Goal: Transaction & Acquisition: Purchase product/service

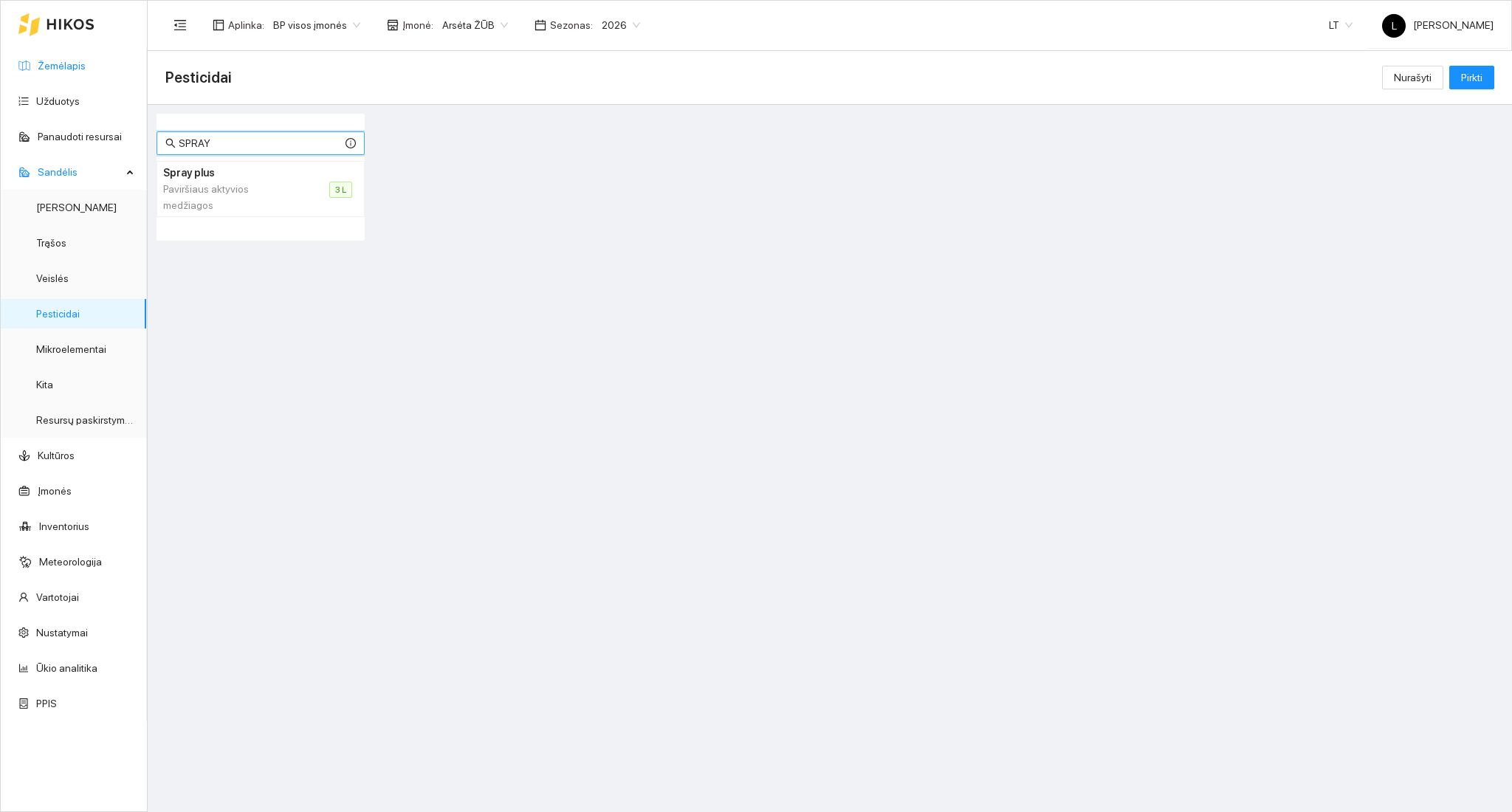
click at [81, 68] on link "Žemėlapis" at bounding box center [62, 65] width 48 height 12
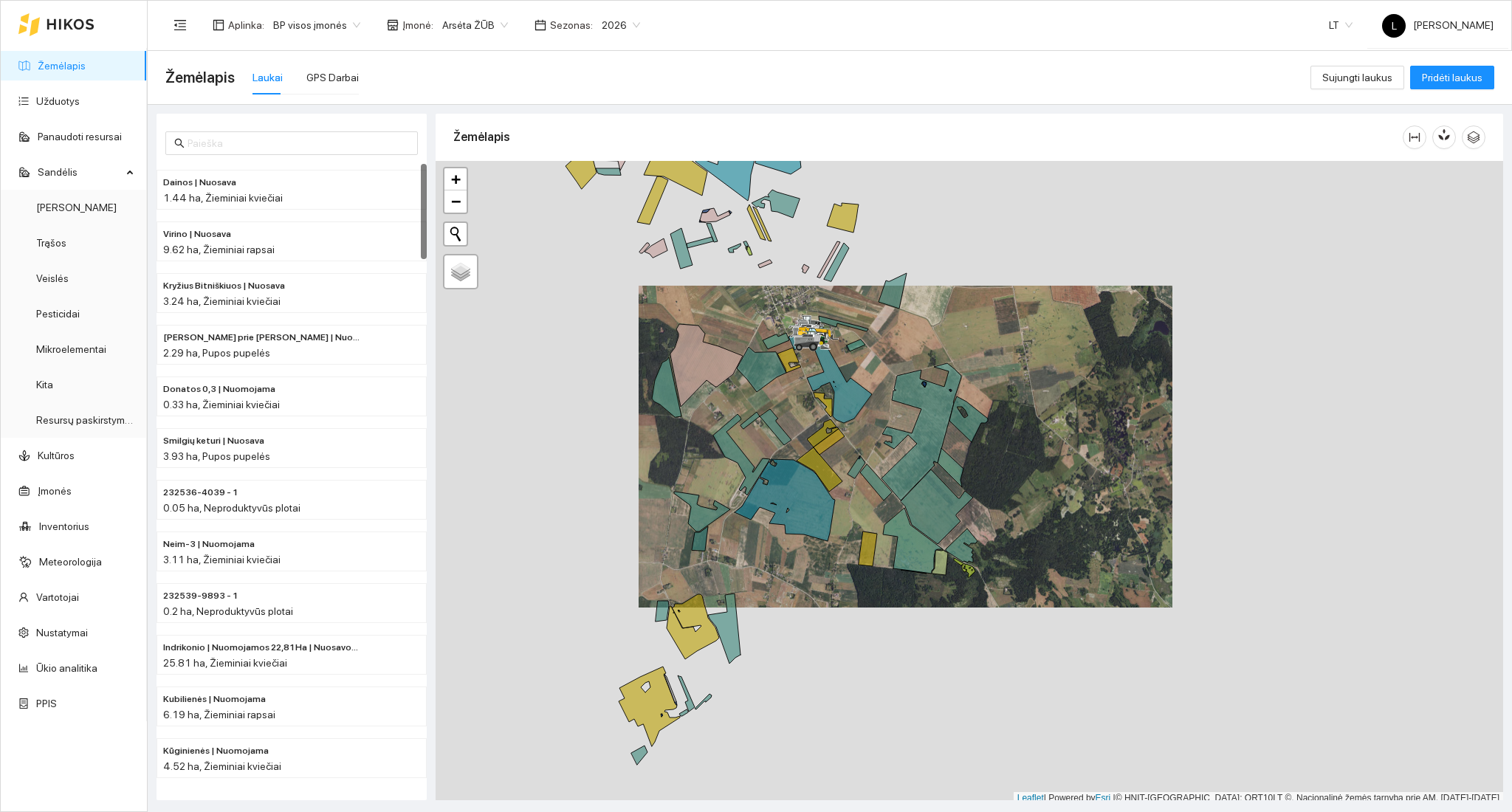
scroll to position [4, 0]
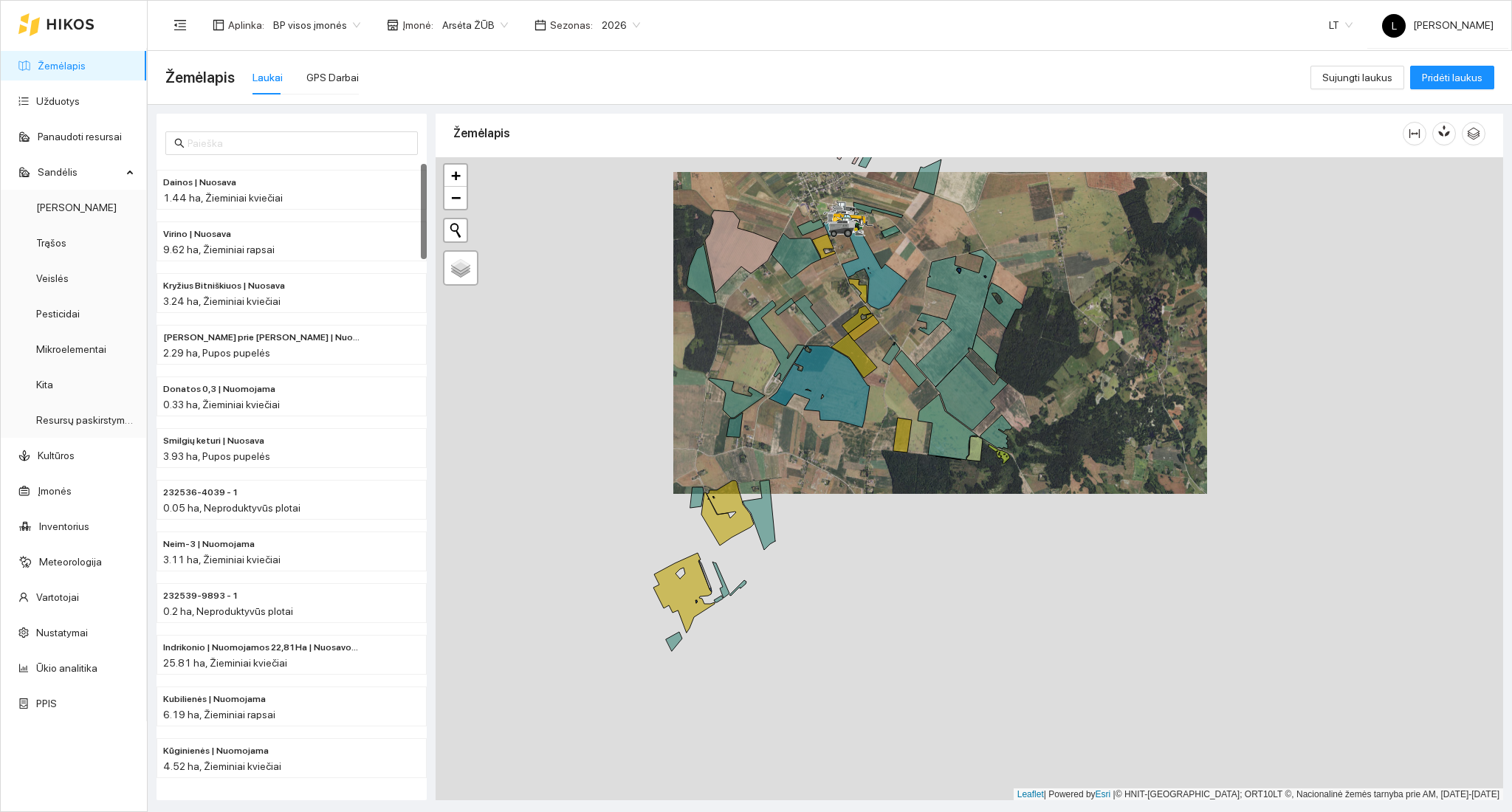
drag, startPoint x: 792, startPoint y: 590, endPoint x: 871, endPoint y: 382, distance: 222.5
click at [871, 382] on div at bounding box center [969, 479] width 1067 height 644
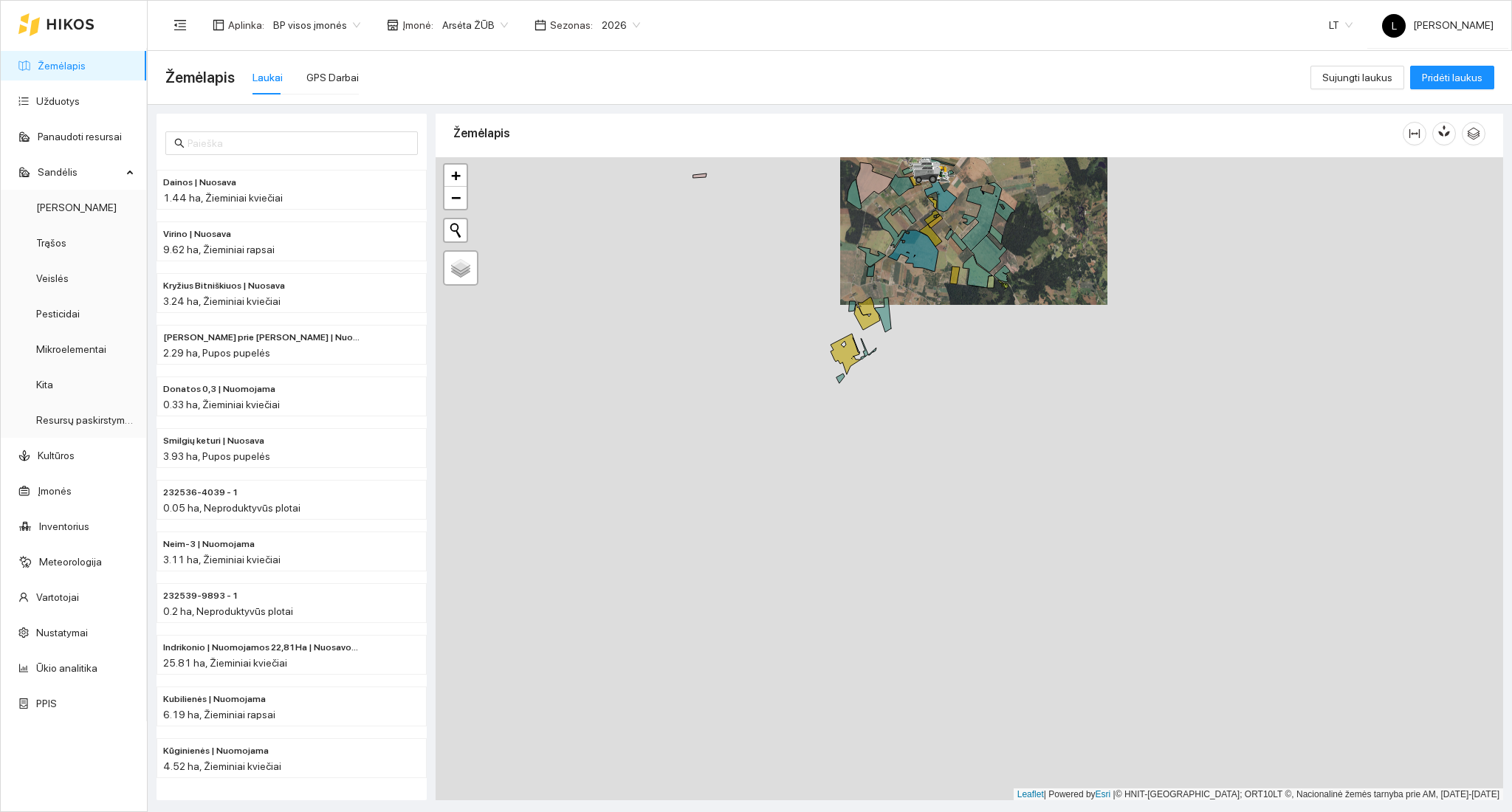
drag, startPoint x: 885, startPoint y: 406, endPoint x: 973, endPoint y: 292, distance: 144.0
click at [977, 254] on div at bounding box center [969, 479] width 1067 height 644
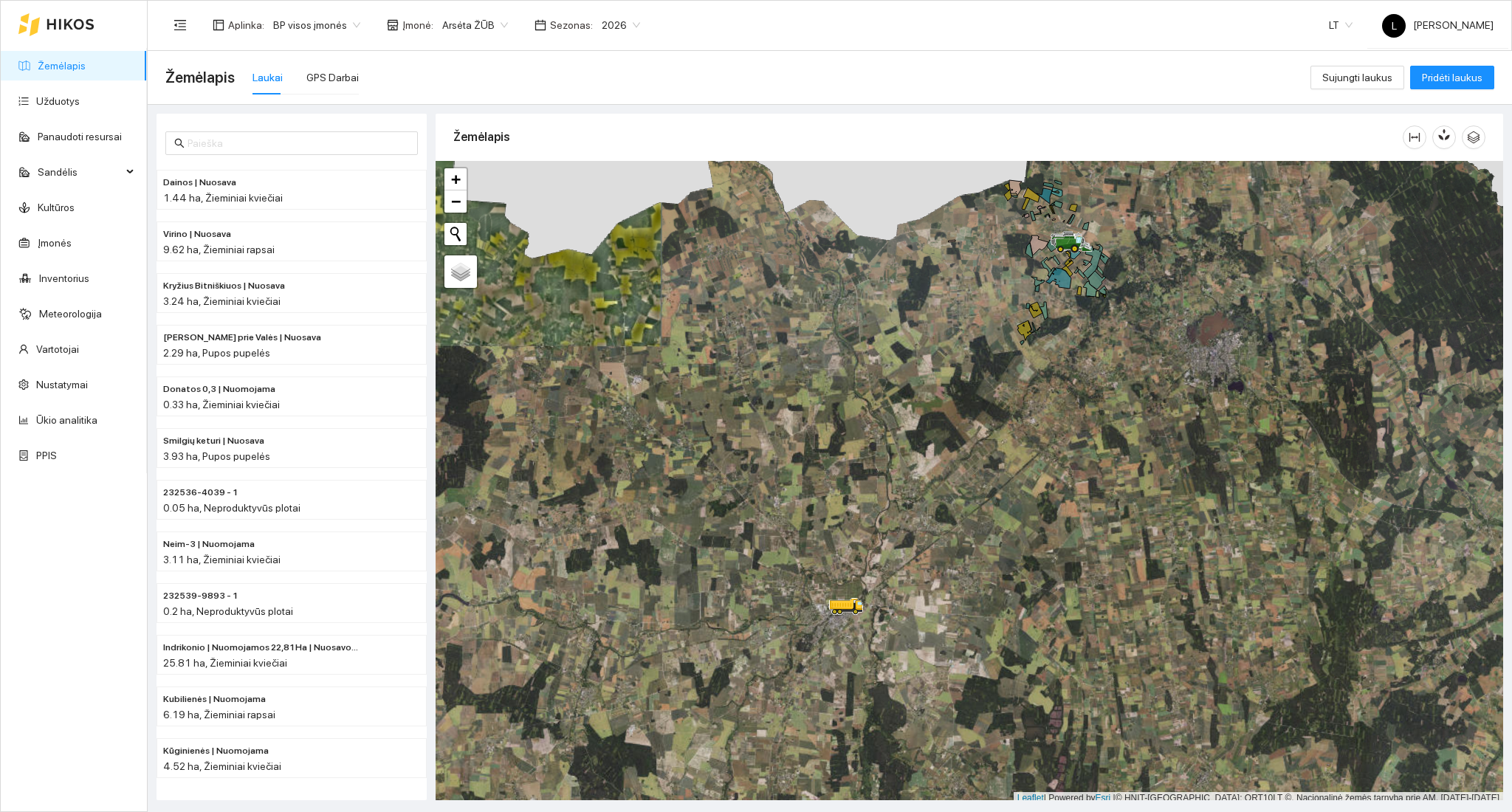
click at [79, 12] on div at bounding box center [56, 24] width 76 height 47
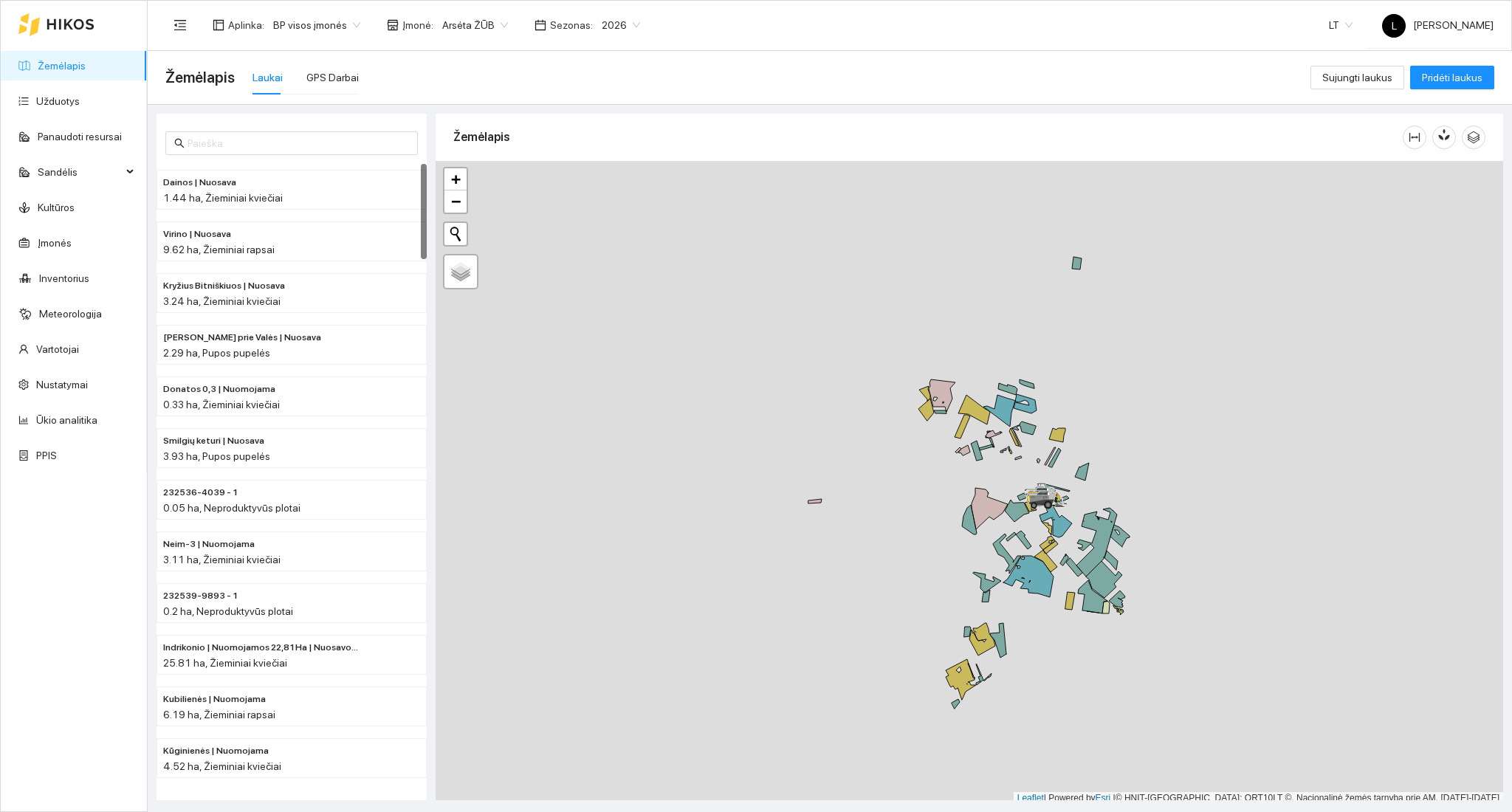
scroll to position [4, 0]
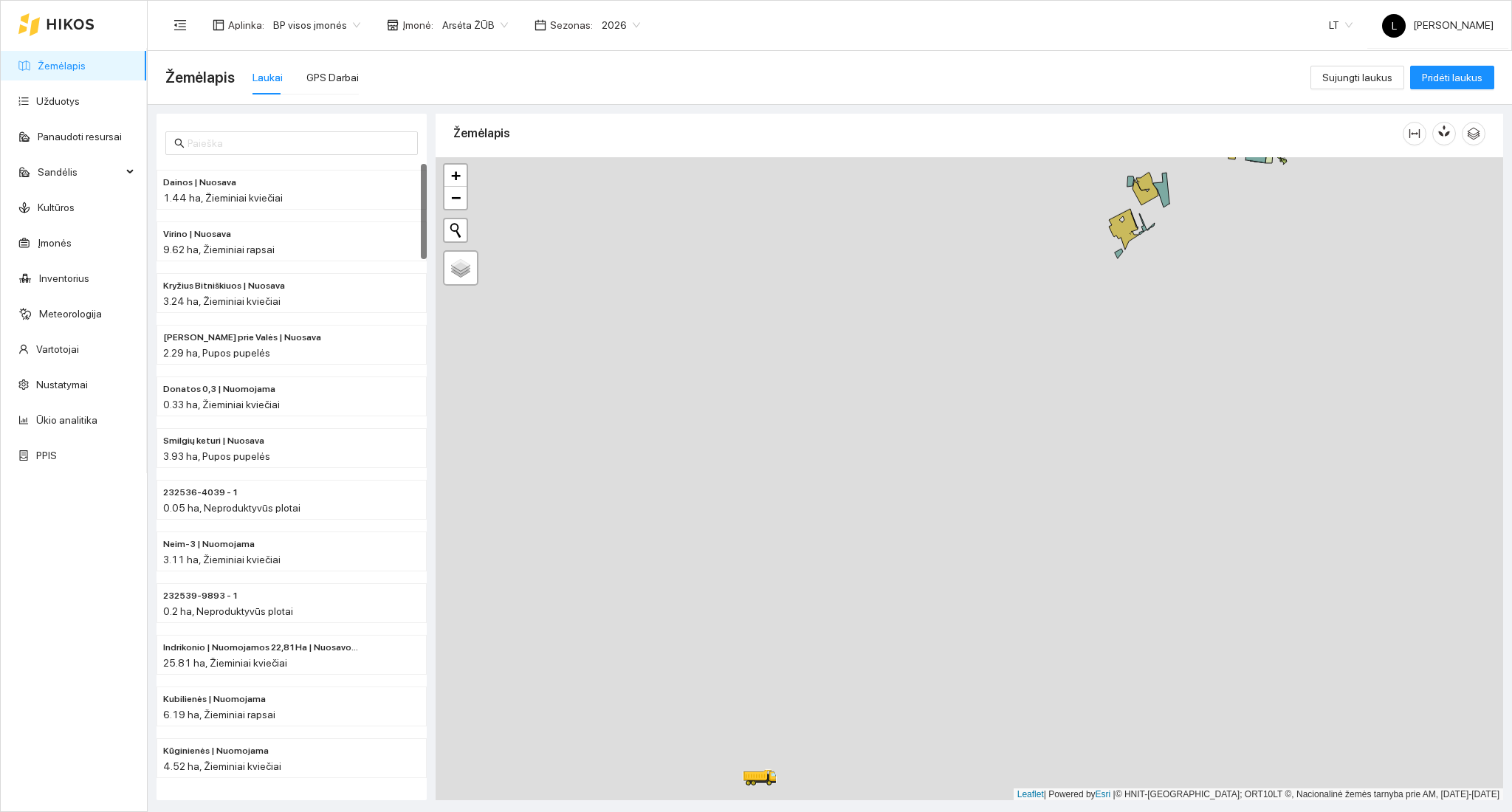
drag, startPoint x: 994, startPoint y: 295, endPoint x: 1085, endPoint y: 116, distance: 200.8
click at [1084, 117] on div "Žemėlapis" at bounding box center [969, 454] width 1067 height 687
drag, startPoint x: 935, startPoint y: 533, endPoint x: 960, endPoint y: 391, distance: 144.2
click at [960, 391] on div at bounding box center [969, 479] width 1067 height 644
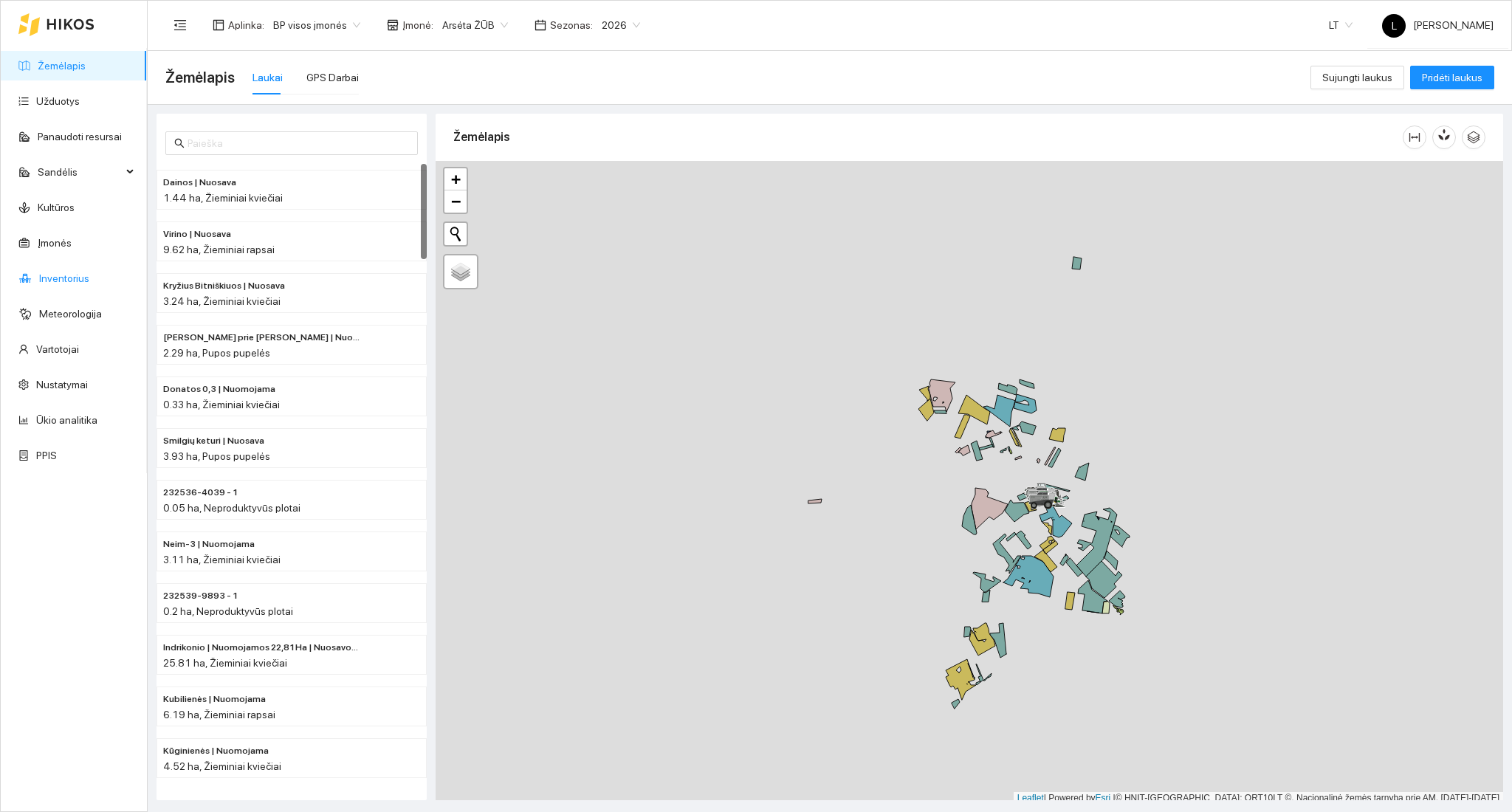
click at [56, 283] on link "Inventorius" at bounding box center [64, 278] width 51 height 12
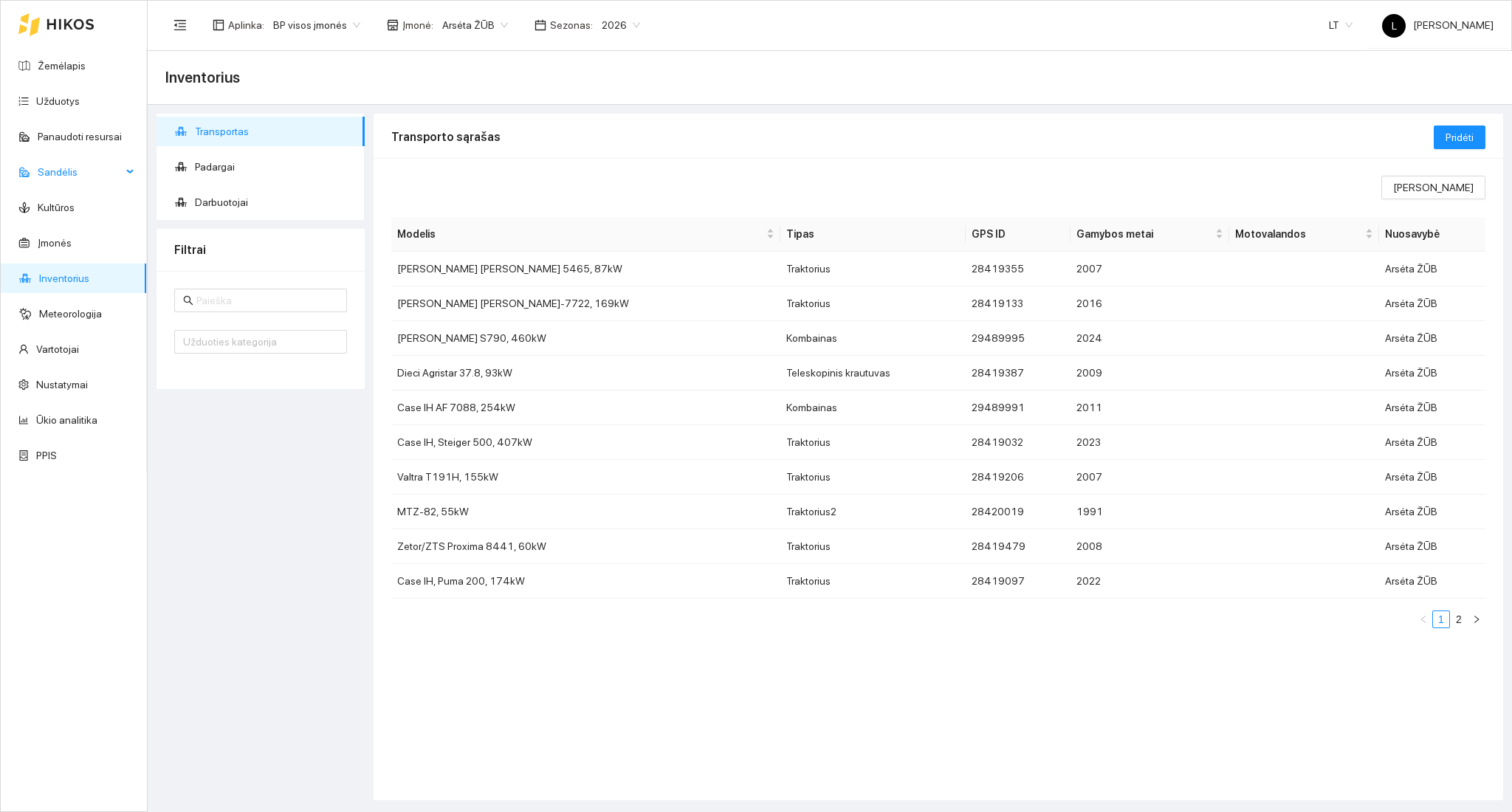
click at [68, 167] on span "Sandėlis" at bounding box center [80, 172] width 85 height 29
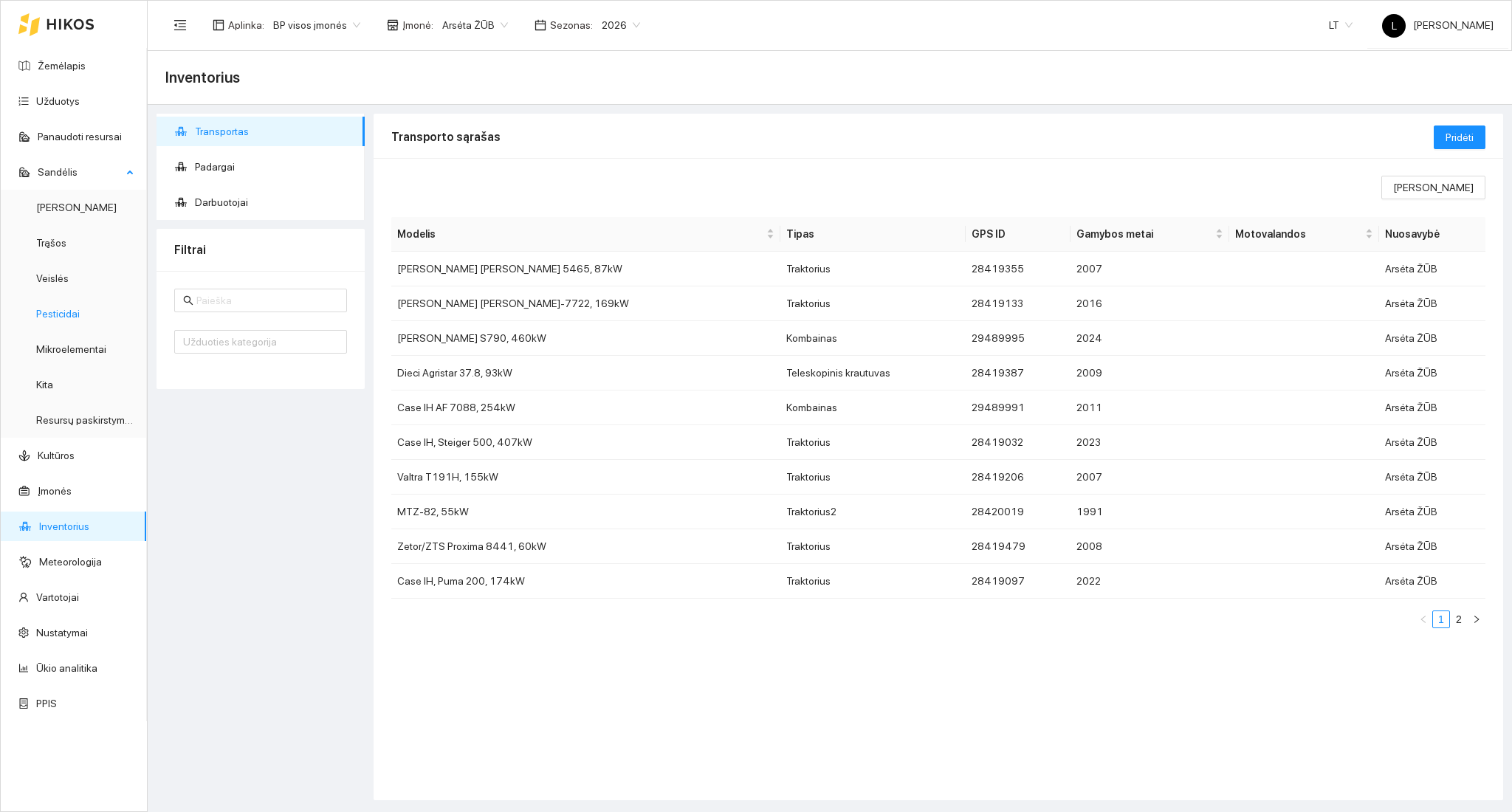
click at [65, 311] on link "Pesticidai" at bounding box center [57, 313] width 43 height 12
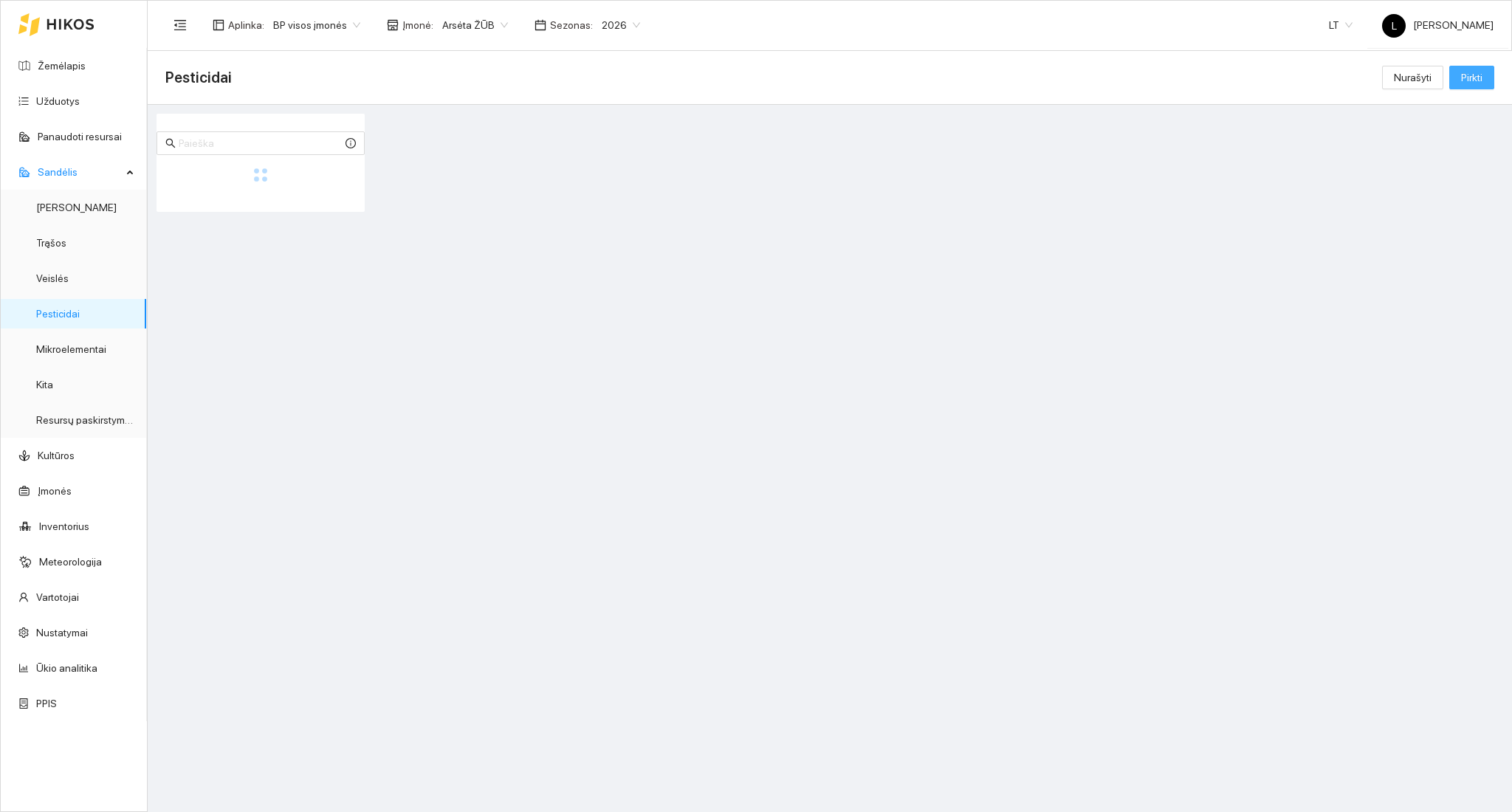
click at [1472, 78] on span "Pirkti" at bounding box center [1472, 78] width 21 height 17
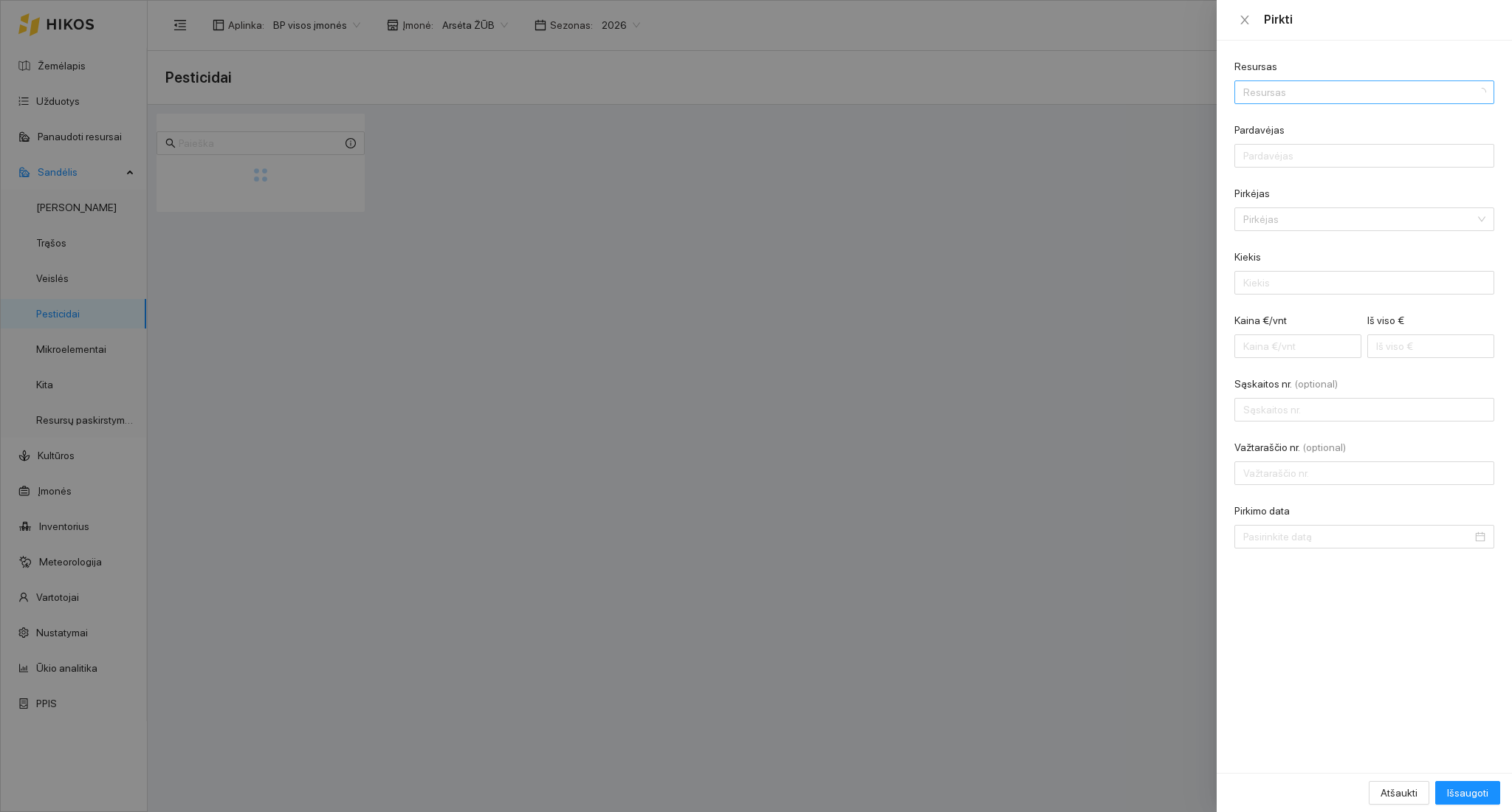
click at [1261, 96] on input "Resursas" at bounding box center [1360, 92] width 231 height 22
type input "kinto"
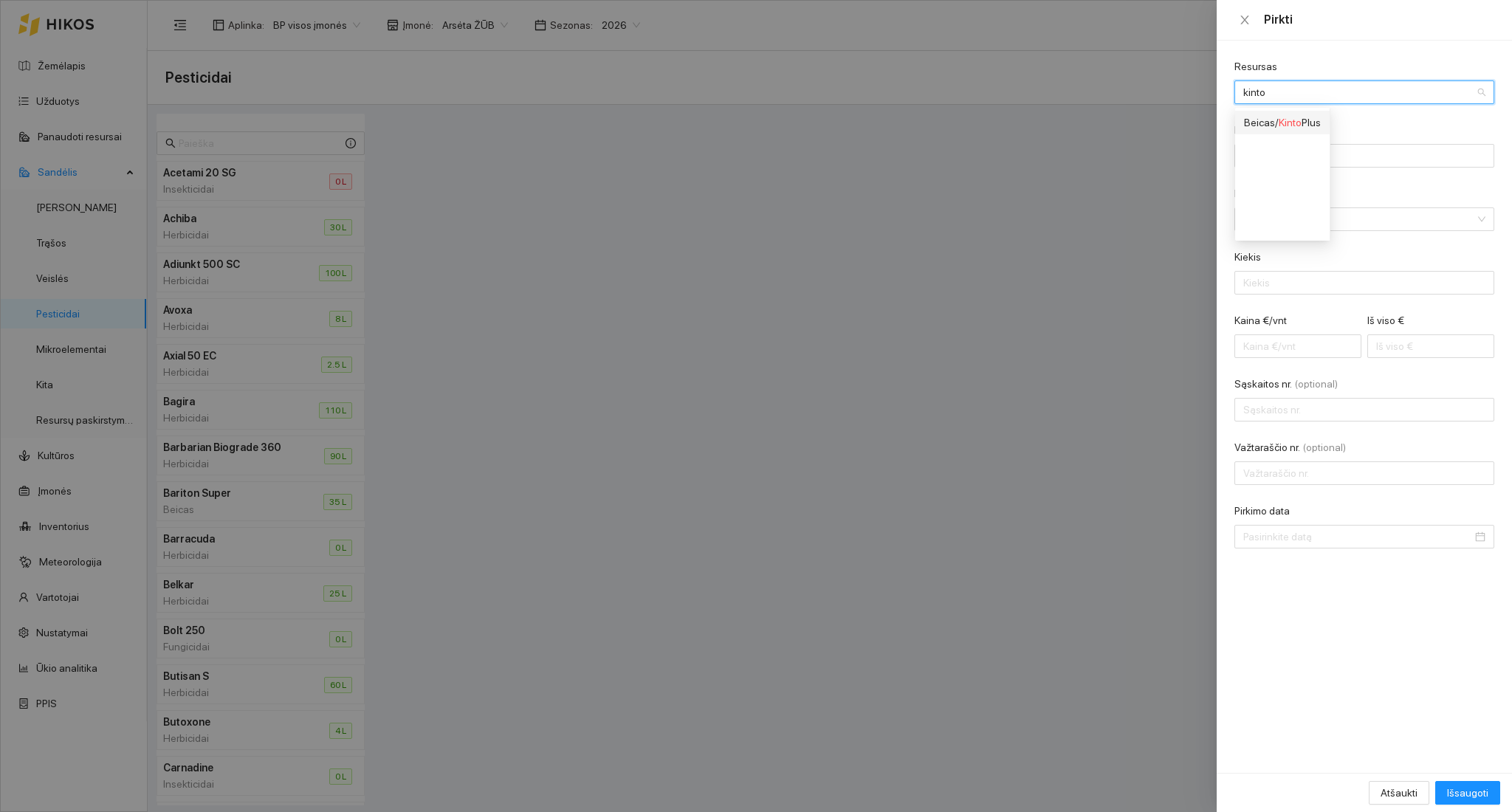
click at [1300, 127] on span "Kinto" at bounding box center [1290, 122] width 23 height 12
click at [1298, 167] on form "Resursas Beicas / Kinto Plus Beicas / Kinto Plus Pardavėjas Pirkėjas Pirkėjas K…" at bounding box center [1364, 304] width 260 height 491
click at [1296, 152] on input "Pardavėjas" at bounding box center [1364, 156] width 260 height 24
type input "AB "Linas Agro""
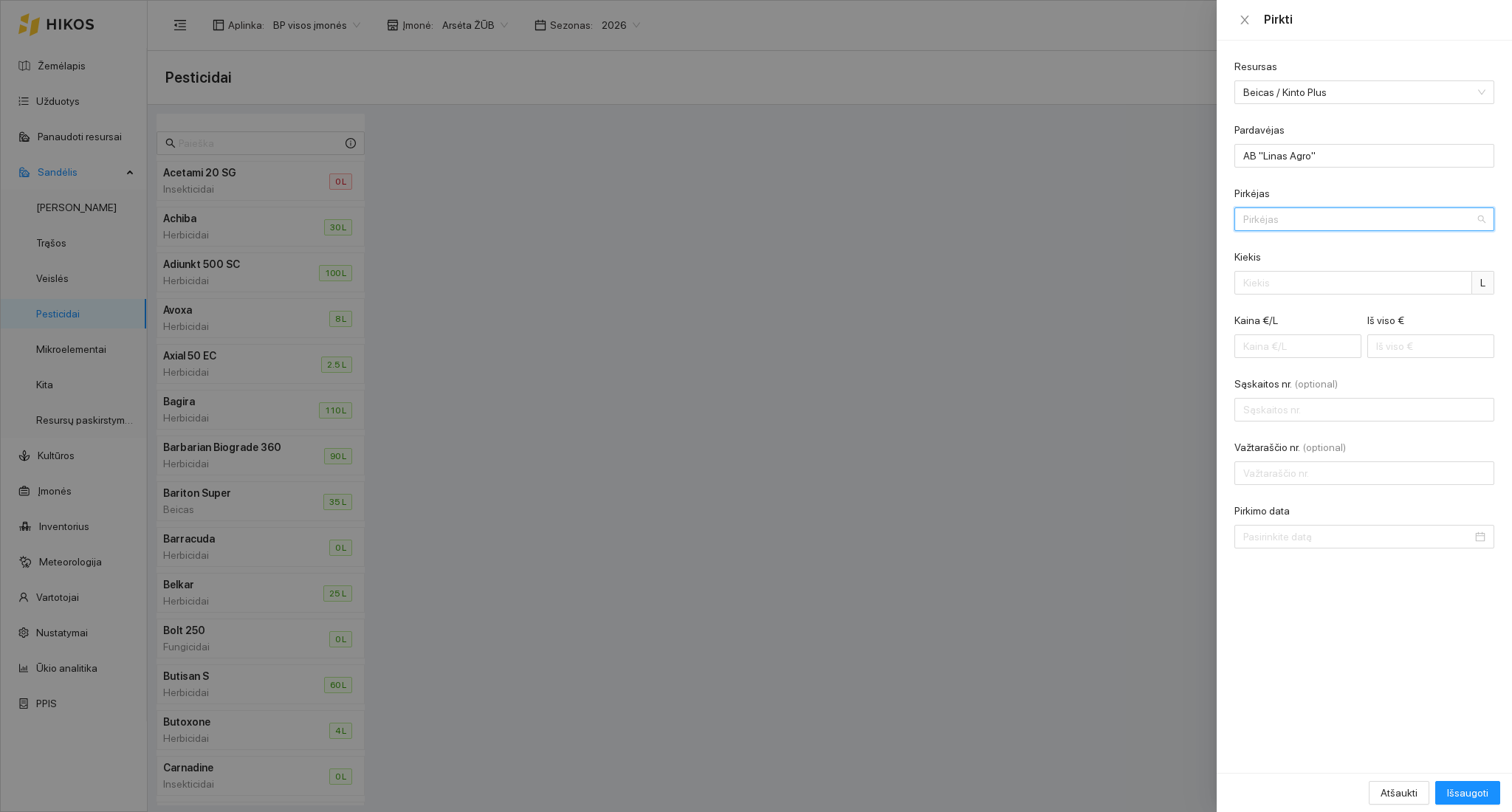
click at [1320, 215] on input "Pirkėjas" at bounding box center [1360, 220] width 231 height 22
click at [1314, 243] on div "Arsėta ŽŪB" at bounding box center [1354, 249] width 221 height 17
click at [1294, 284] on input "Kiekis" at bounding box center [1353, 283] width 238 height 24
type input "10"
type input "0.30"
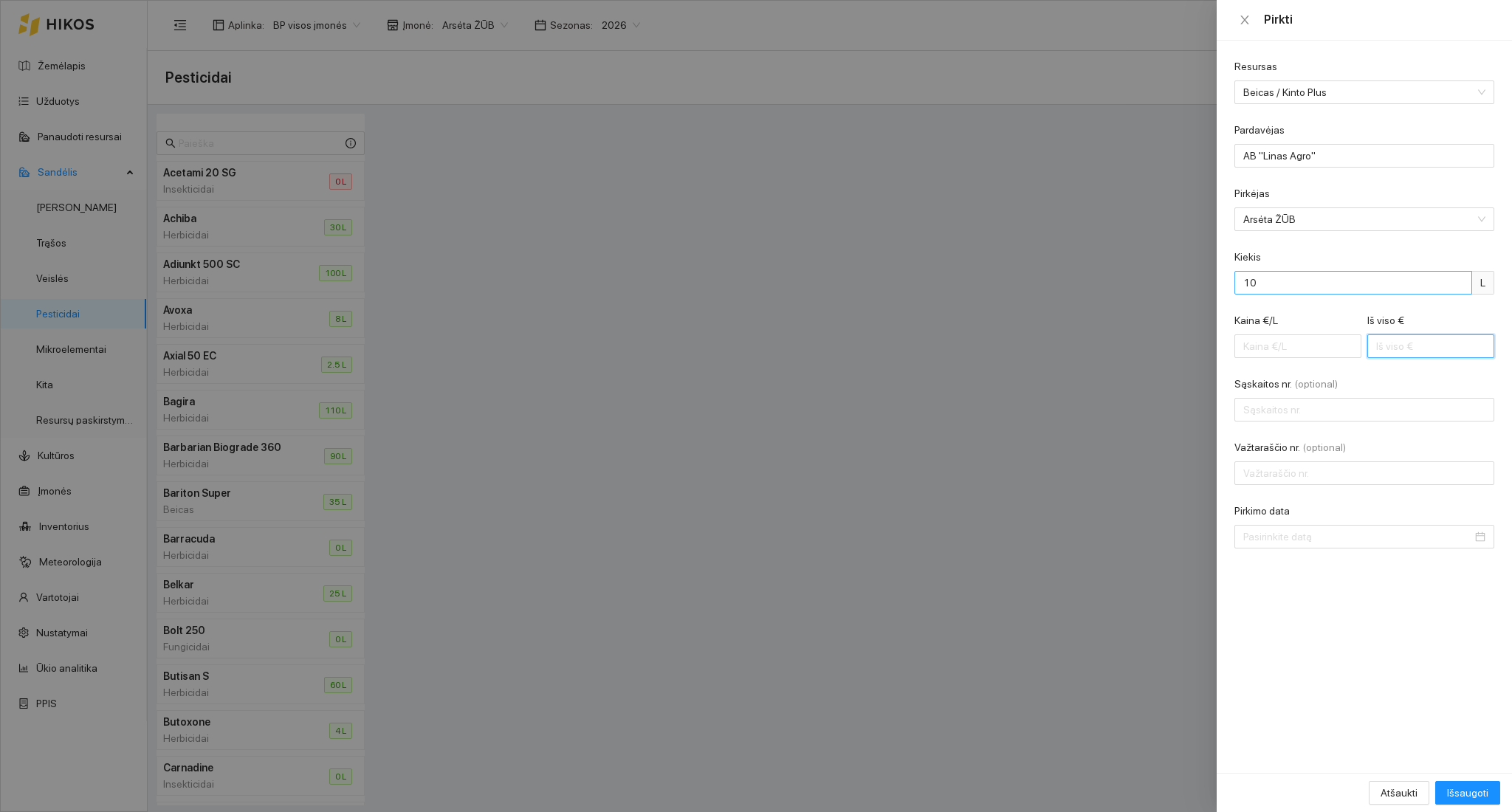
type input "3"
type input "3.00"
type input "30"
type input "30.00"
type input "300"
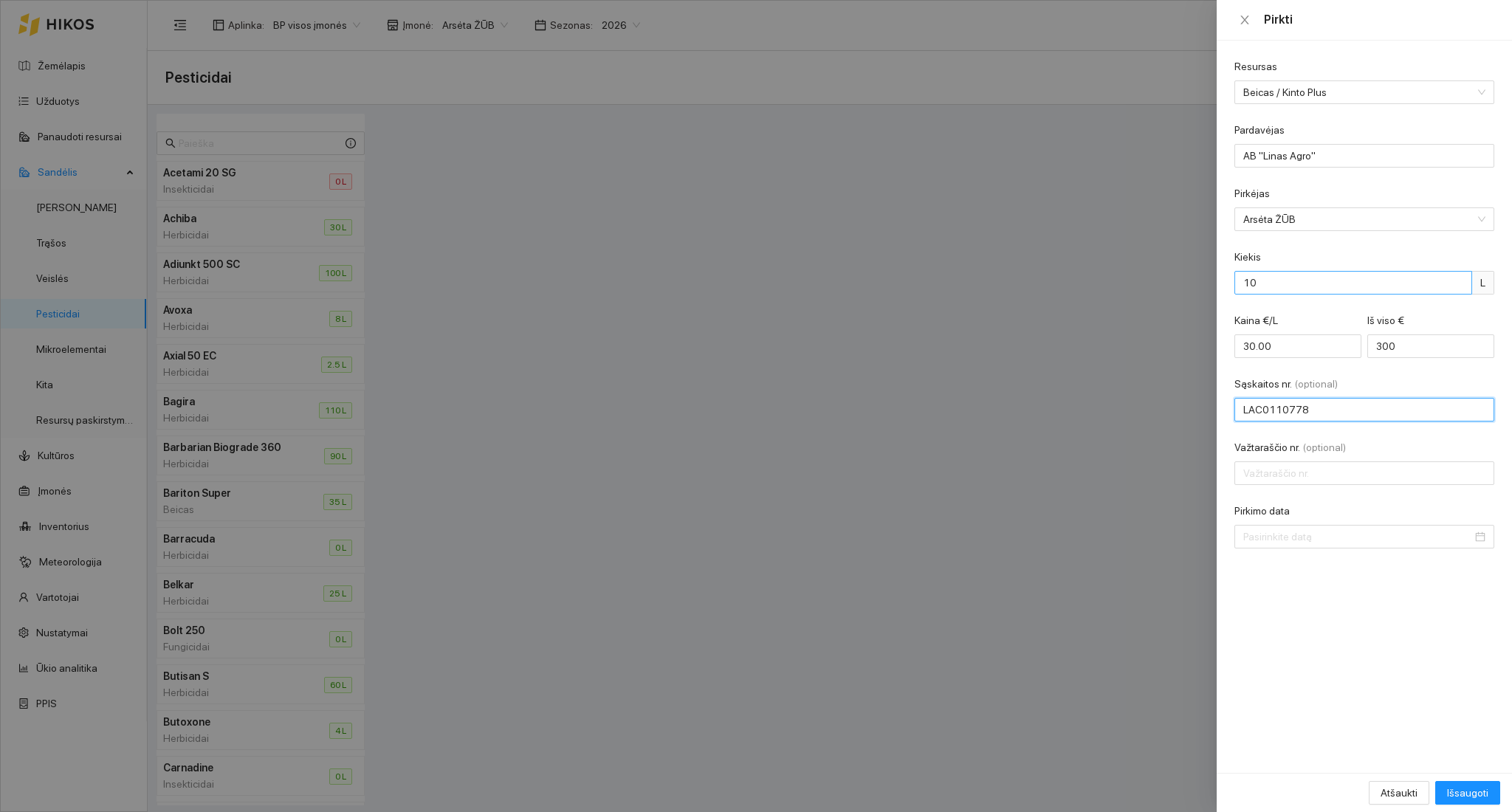
type input "LAC0110778"
type input "443863"
click at [1343, 538] on input "Pirkimo data" at bounding box center [1358, 537] width 229 height 17
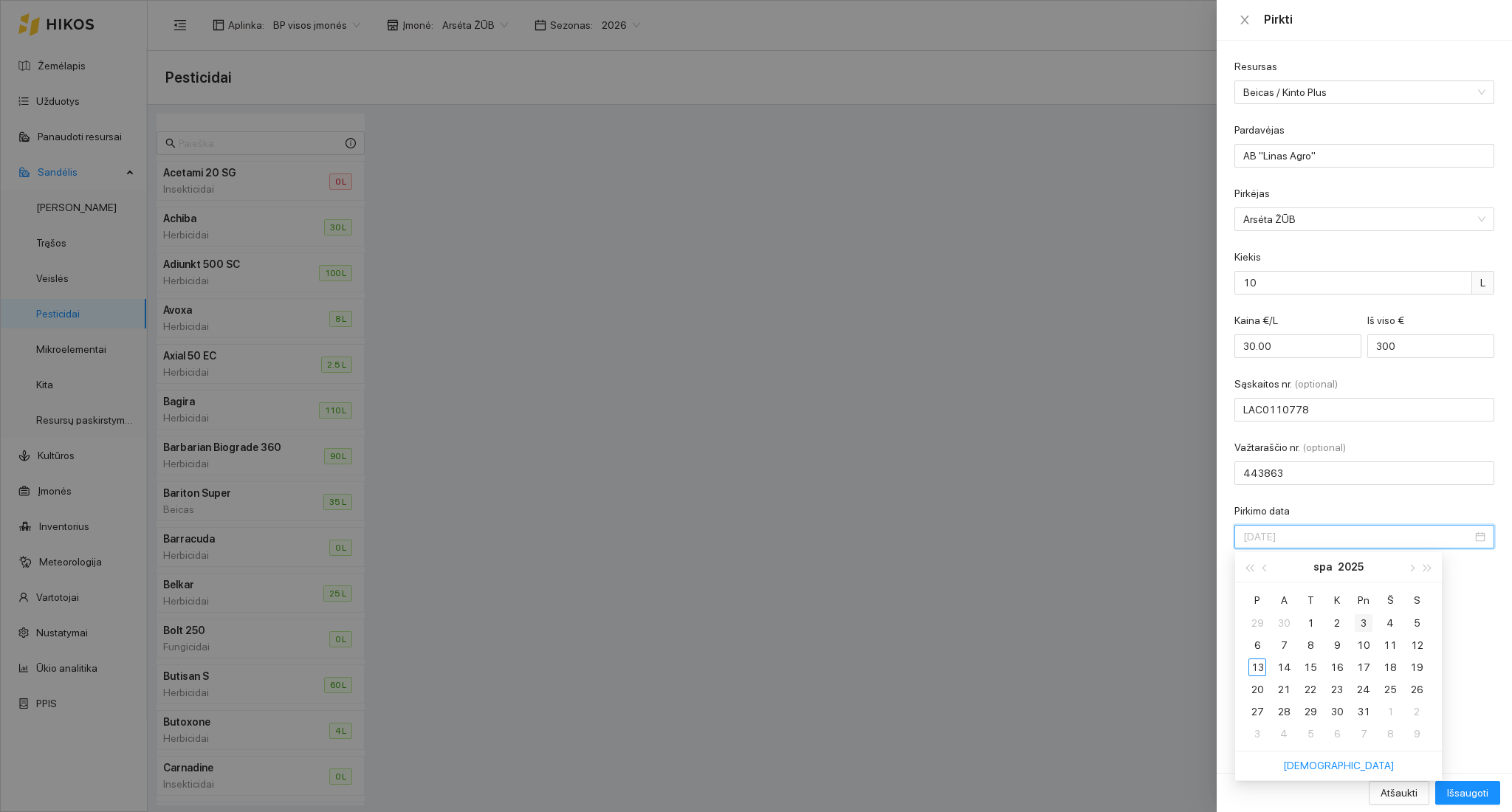
type input "2025-10-03"
click at [1361, 626] on div "3" at bounding box center [1363, 623] width 17 height 17
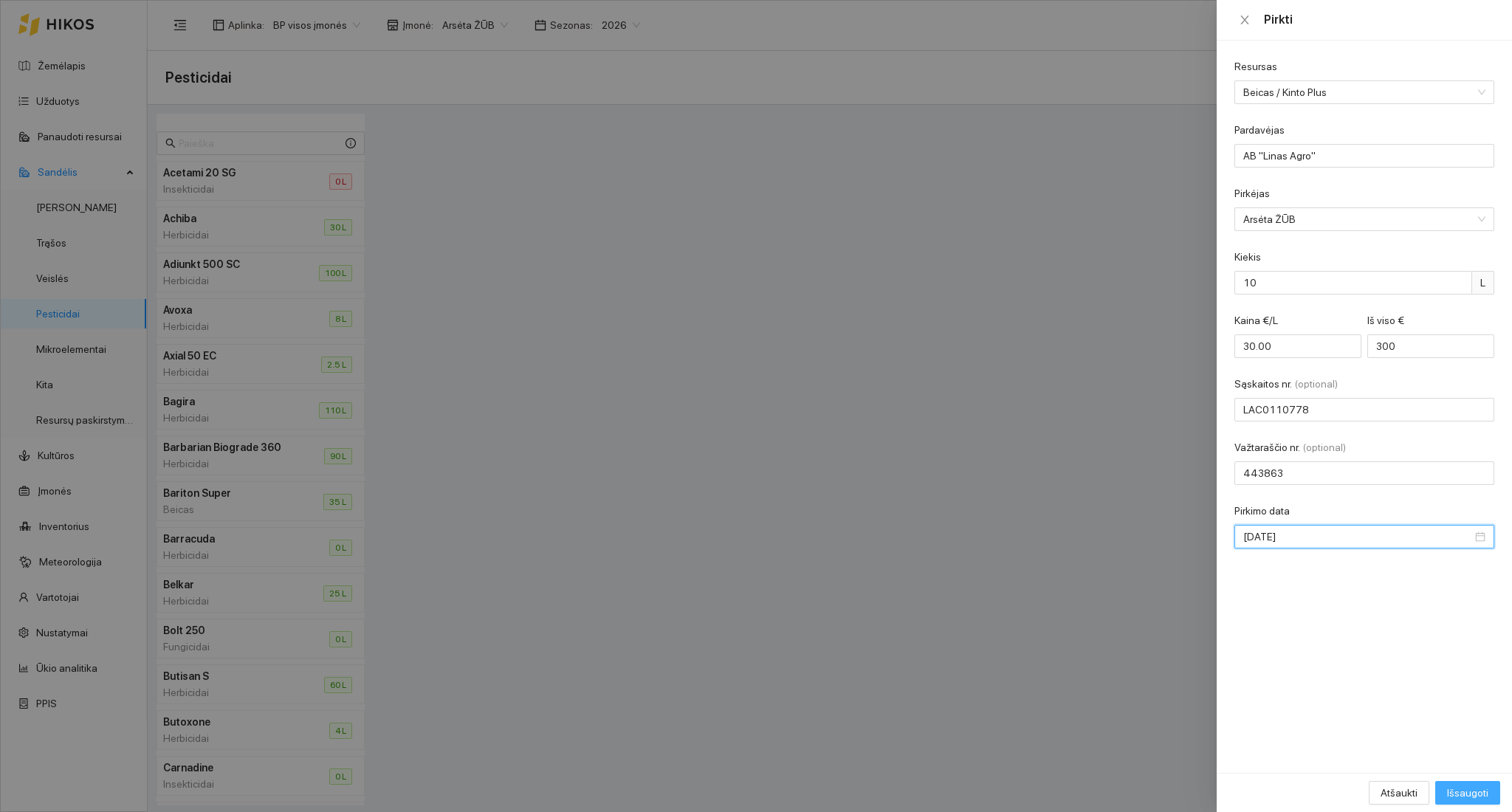
click at [1470, 792] on span "Išsaugoti" at bounding box center [1467, 793] width 41 height 17
